Goal: Transaction & Acquisition: Purchase product/service

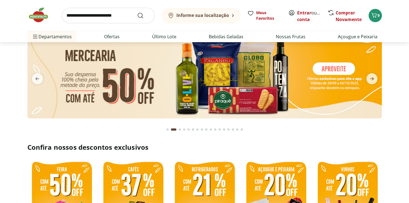
scroll to position [28, 0]
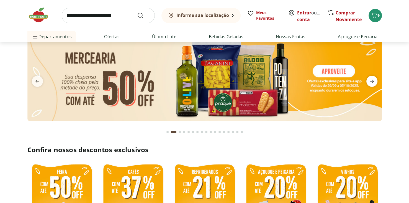
click at [373, 81] on icon "next" at bounding box center [372, 81] width 4 height 3
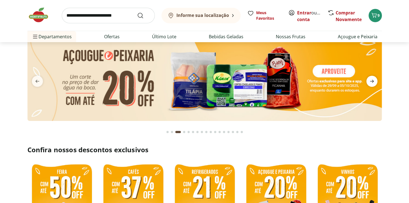
click at [373, 81] on icon "next" at bounding box center [372, 81] width 4 height 3
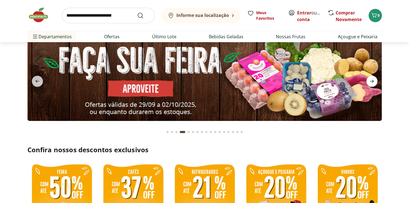
click at [373, 81] on icon "next" at bounding box center [372, 81] width 4 height 3
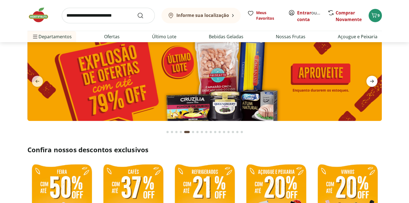
click at [373, 81] on icon "next" at bounding box center [372, 81] width 4 height 3
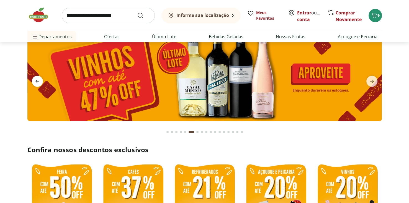
click at [39, 81] on icon "previous" at bounding box center [37, 81] width 7 height 7
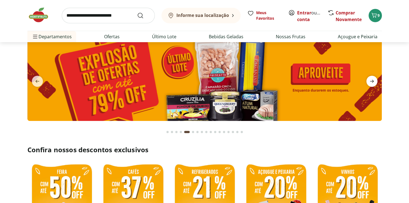
click at [373, 83] on icon "next" at bounding box center [372, 81] width 7 height 7
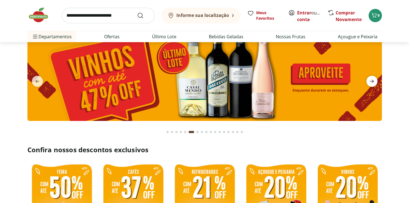
click at [373, 83] on icon "next" at bounding box center [372, 81] width 7 height 7
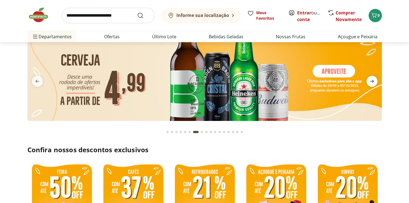
click at [373, 83] on icon "next" at bounding box center [372, 81] width 7 height 7
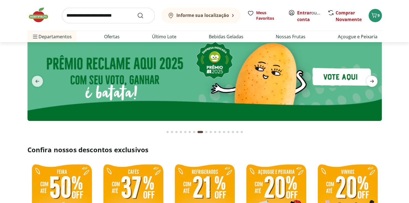
click at [373, 83] on icon "next" at bounding box center [372, 81] width 7 height 7
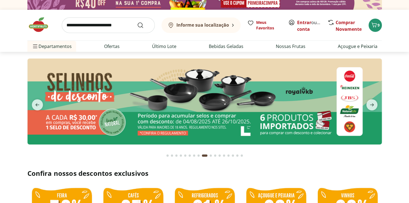
scroll to position [0, 0]
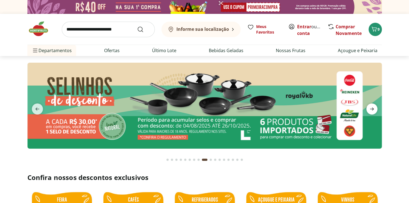
click at [374, 107] on icon "next" at bounding box center [372, 109] width 7 height 7
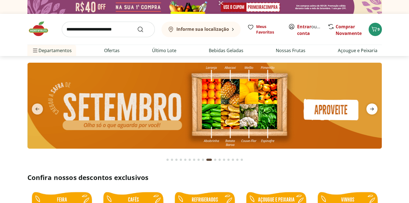
click at [374, 107] on icon "next" at bounding box center [372, 109] width 7 height 7
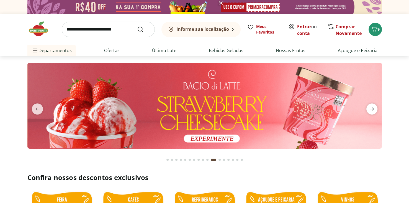
click at [374, 107] on icon "next" at bounding box center [372, 109] width 7 height 7
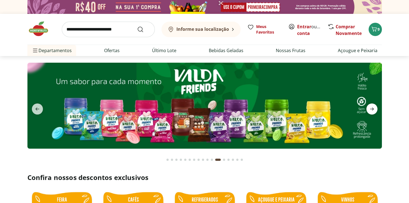
click at [374, 107] on icon "next" at bounding box center [372, 109] width 7 height 7
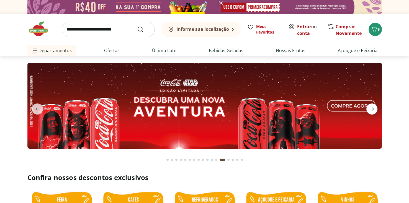
click at [374, 107] on icon "next" at bounding box center [372, 109] width 7 height 7
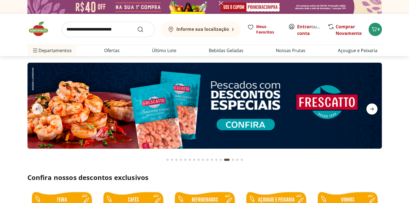
click at [374, 107] on icon "next" at bounding box center [372, 109] width 7 height 7
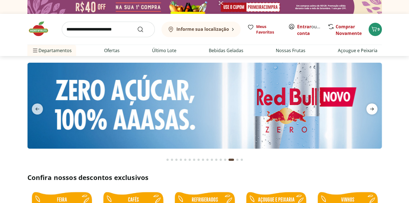
click at [374, 107] on icon "next" at bounding box center [372, 109] width 7 height 7
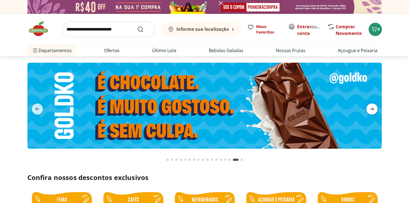
click at [374, 107] on icon "next" at bounding box center [372, 109] width 7 height 7
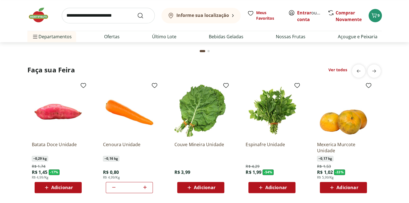
scroll to position [637, 0]
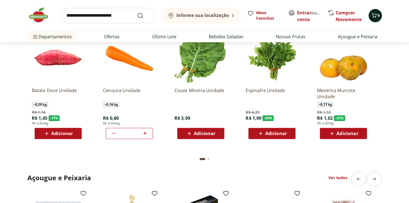
click at [376, 16] on icon "Carrinho" at bounding box center [374, 15] width 7 height 7
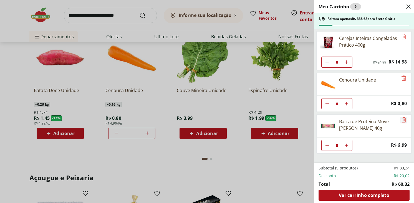
click at [402, 121] on icon "Remove" at bounding box center [403, 119] width 7 height 7
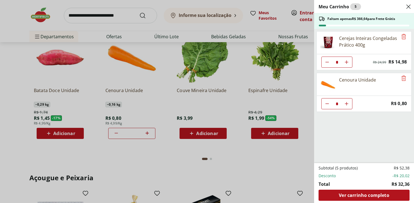
click at [408, 8] on icon "Close" at bounding box center [408, 6] width 7 height 7
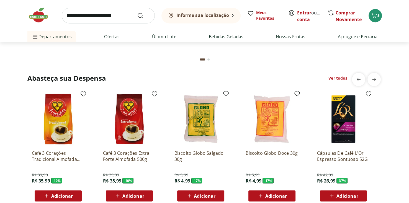
scroll to position [897, 0]
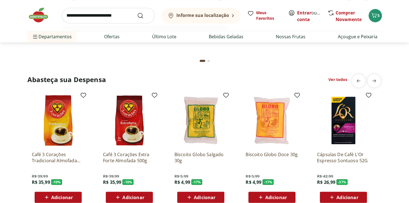
click at [107, 16] on input "search" at bounding box center [108, 16] width 93 height 16
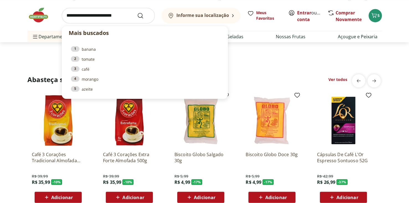
type input "*"
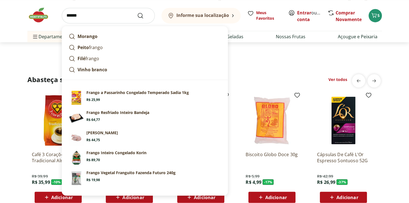
type input "******"
click at [137, 12] on button "Submit Search" at bounding box center [143, 15] width 13 height 7
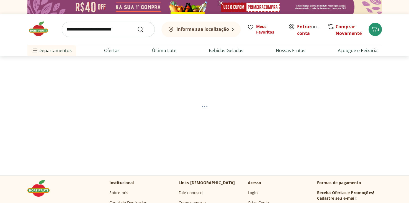
select select "**********"
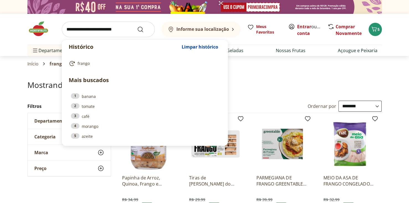
click at [71, 25] on input "search" at bounding box center [108, 30] width 93 height 16
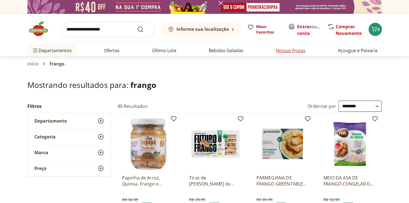
type input "**********"
click at [137, 26] on button "Submit Search" at bounding box center [143, 29] width 13 height 7
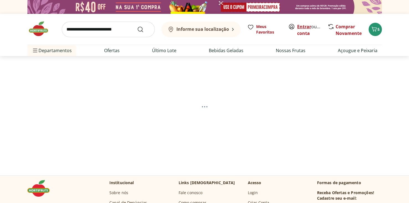
select select "**********"
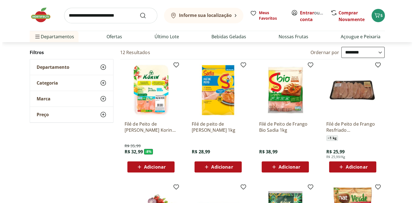
scroll to position [55, 0]
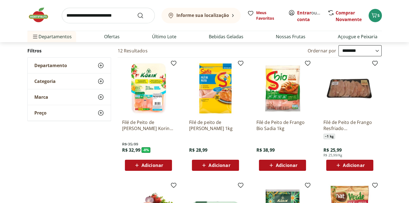
click at [350, 168] on span "Adicionar" at bounding box center [350, 165] width 30 height 7
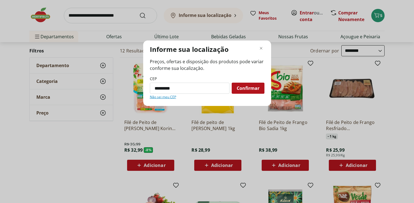
type input "*********"
click at [231, 83] on button "Confirmar" at bounding box center [247, 88] width 33 height 11
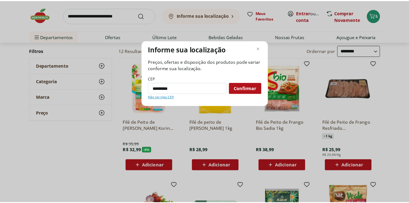
scroll to position [0, 0]
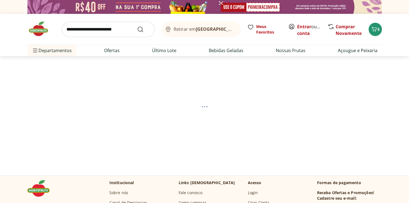
select select "**********"
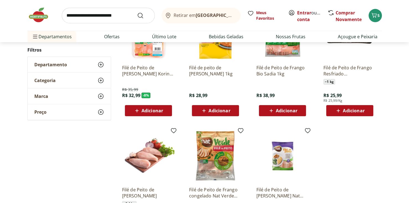
scroll to position [111, 0]
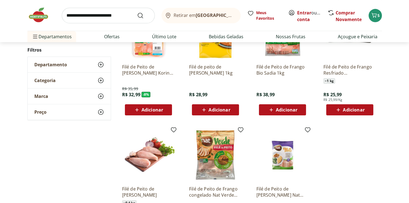
click at [340, 111] on icon at bounding box center [338, 109] width 7 height 7
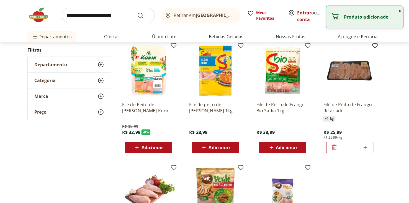
scroll to position [0, 0]
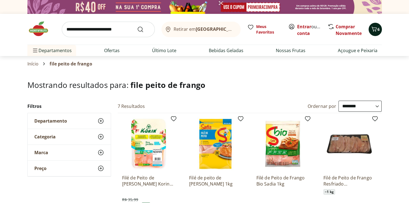
click at [377, 28] on icon "Carrinho" at bounding box center [374, 29] width 7 height 7
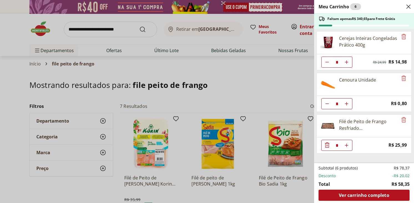
click at [228, 71] on div "Meu Carrinho 6 Faltam apenas R$ 340,65 para Frete Grátis Cerejas Inteiras Conge…" at bounding box center [207, 101] width 414 height 203
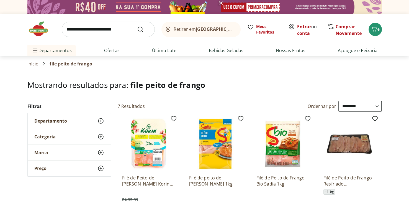
click at [125, 32] on input "search" at bounding box center [108, 30] width 93 height 16
type input "*****"
click at [137, 26] on button "Submit Search" at bounding box center [143, 29] width 13 height 7
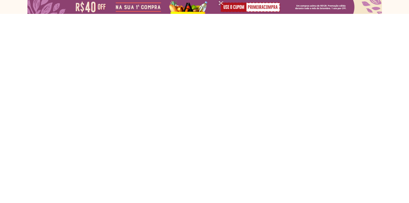
select select "**********"
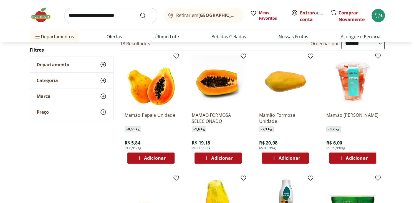
scroll to position [111, 0]
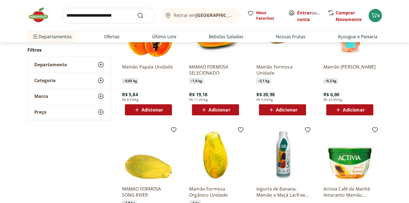
click at [158, 108] on span "Adicionar" at bounding box center [153, 110] width 22 height 4
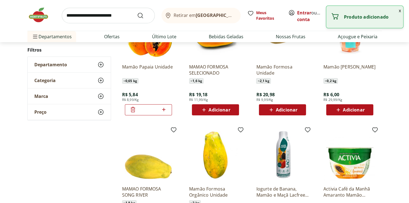
click at [164, 108] on icon at bounding box center [163, 109] width 3 height 3
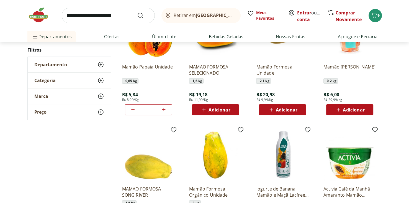
click at [165, 108] on icon at bounding box center [163, 109] width 7 height 7
type input "*"
click at [374, 12] on icon "Carrinho" at bounding box center [373, 15] width 7 height 7
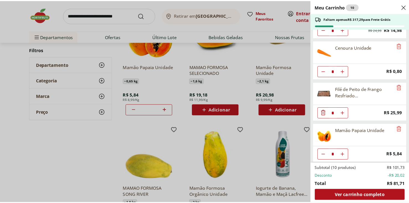
scroll to position [33, 0]
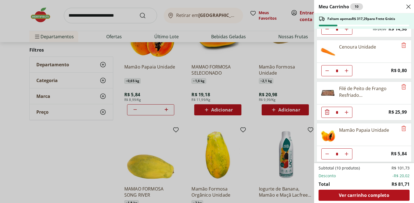
click at [90, 133] on div "Meu Carrinho 10 Faltam apenas R$ 317,29 para Frete Grátis Cerejas Inteiras Cong…" at bounding box center [207, 101] width 414 height 203
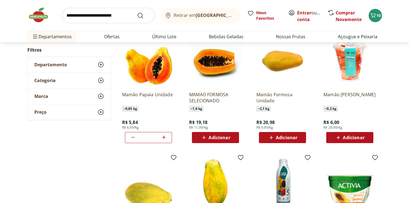
scroll to position [0, 0]
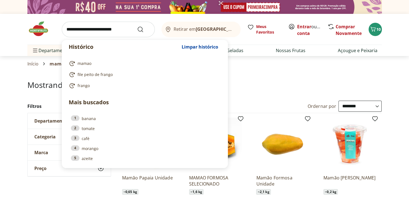
click at [106, 30] on input "search" at bounding box center [108, 30] width 93 height 16
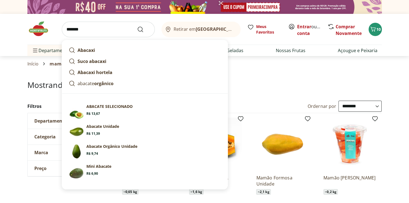
type input "*******"
click at [137, 26] on button "Submit Search" at bounding box center [143, 29] width 13 height 7
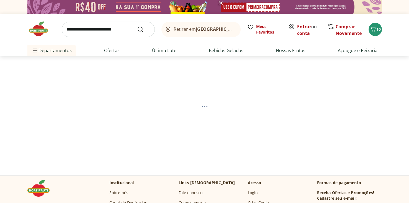
select select "**********"
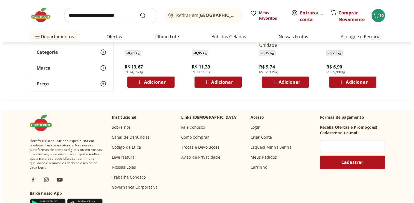
scroll to position [55, 0]
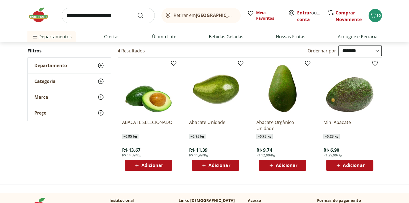
click at [216, 167] on span "Adicionar" at bounding box center [220, 165] width 22 height 4
click at [377, 17] on span "11" at bounding box center [379, 15] width 4 height 5
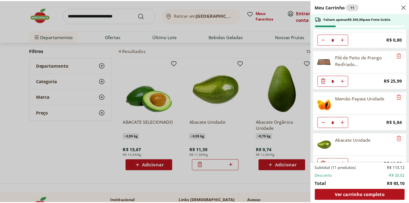
scroll to position [74, 0]
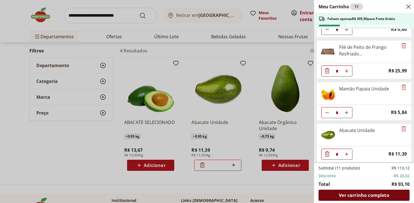
click at [377, 194] on span "Ver carrinho completo" at bounding box center [363, 195] width 50 height 4
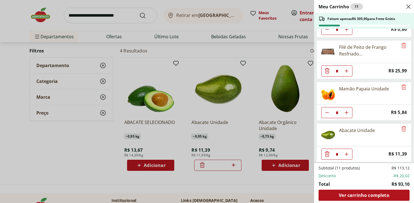
click at [123, 20] on div "Meu Carrinho 11 Faltam apenas R$ 305,90 para Frete Grátis Cerejas Inteiras Cong…" at bounding box center [207, 101] width 414 height 203
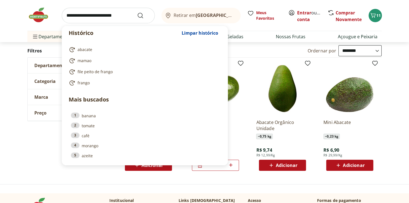
click at [122, 17] on input "search" at bounding box center [108, 16] width 93 height 16
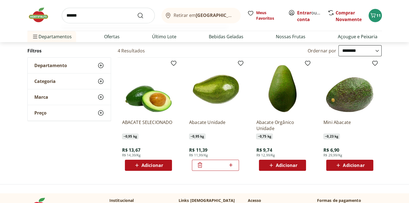
type input "******"
click at [137, 12] on button "Submit Search" at bounding box center [143, 15] width 13 height 7
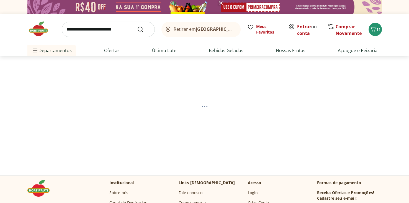
select select "**********"
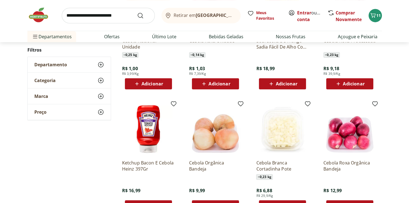
scroll to position [249, 0]
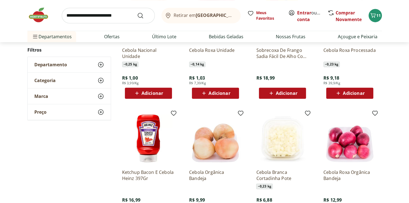
click at [144, 91] on span "Adicionar" at bounding box center [153, 93] width 22 height 4
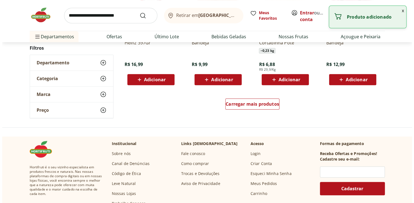
scroll to position [360, 0]
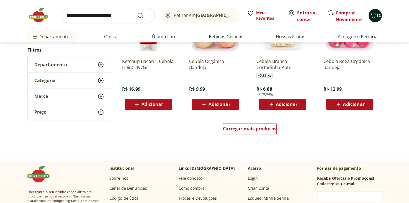
click at [374, 17] on icon "Carrinho" at bounding box center [373, 15] width 7 height 7
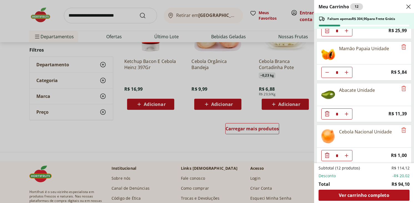
scroll to position [115, 0]
click at [350, 151] on button "Aumentar Quantidade" at bounding box center [346, 154] width 11 height 11
type input "*"
click at [345, 150] on button "Aumentar Quantidade" at bounding box center [346, 154] width 11 height 11
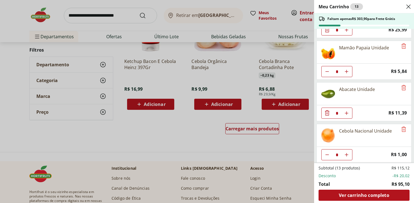
type input "*"
click at [347, 150] on button "Aumentar Quantidade" at bounding box center [346, 154] width 11 height 11
type input "*"
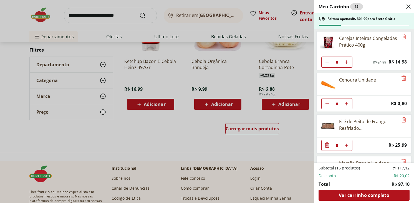
scroll to position [0, 0]
click at [346, 102] on use "Aumentar Quantidade" at bounding box center [346, 103] width 4 height 4
type input "*"
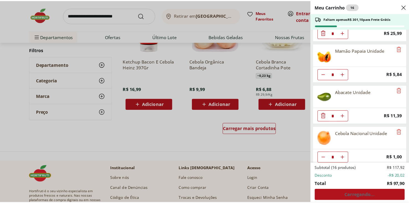
scroll to position [115, 0]
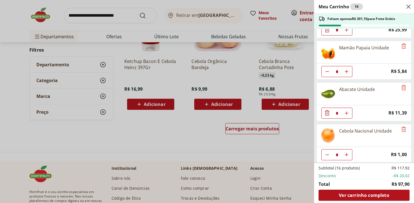
click at [112, 16] on div "Meu Carrinho 16 Faltam apenas R$ 301,10 para Frete Grátis Cerejas Inteiras Cong…" at bounding box center [207, 101] width 414 height 203
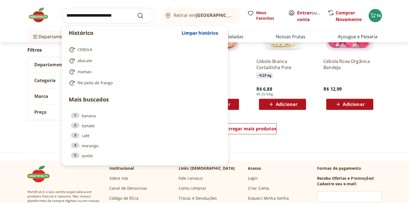
click at [124, 13] on input "search" at bounding box center [108, 16] width 93 height 16
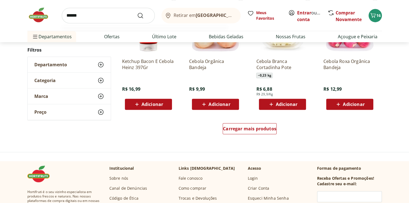
type input "******"
click at [137, 12] on button "Submit Search" at bounding box center [143, 15] width 13 height 7
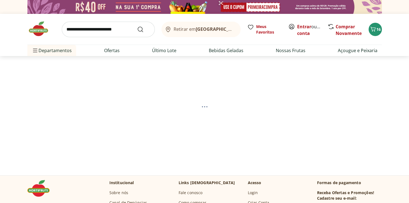
select select "**********"
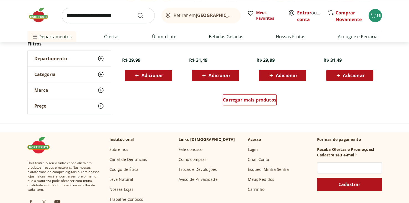
scroll to position [388, 0]
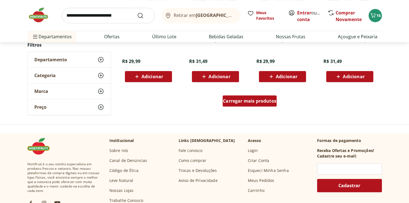
click at [258, 101] on span "Carregar mais produtos" at bounding box center [249, 101] width 53 height 4
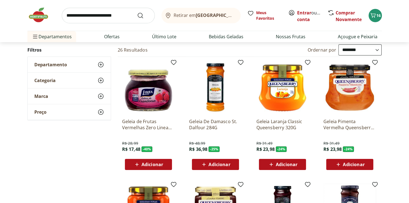
scroll to position [55, 0]
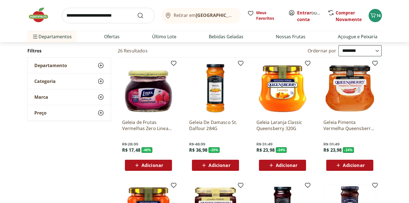
click at [221, 163] on span "Adicionar" at bounding box center [220, 165] width 22 height 4
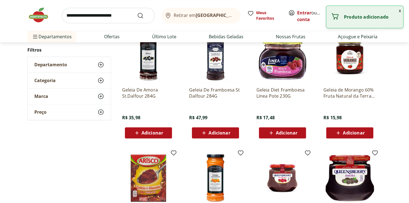
scroll to position [665, 0]
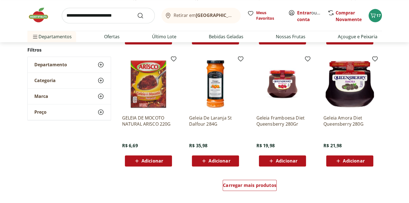
click at [221, 162] on span "Adicionar" at bounding box center [220, 161] width 22 height 4
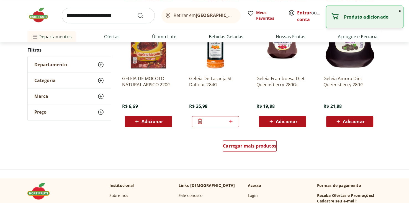
scroll to position [776, 0]
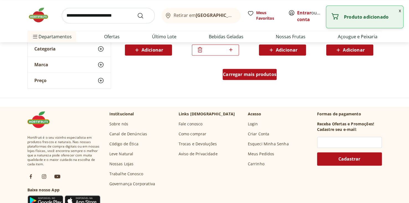
click at [265, 73] on span "Carregar mais produtos" at bounding box center [249, 74] width 53 height 4
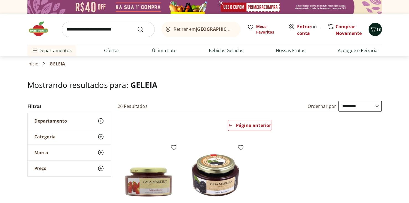
click at [373, 30] on icon "Carrinho" at bounding box center [373, 29] width 7 height 7
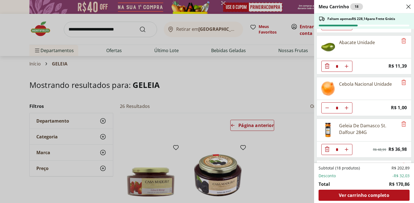
scroll to position [198, 0]
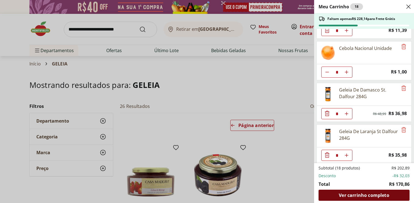
click at [363, 195] on span "Ver carrinho completo" at bounding box center [363, 195] width 50 height 4
